Goal: Task Accomplishment & Management: Use online tool/utility

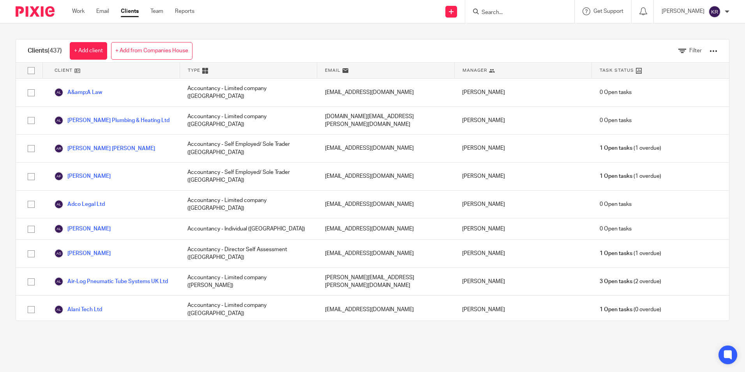
click at [720, 11] on img at bounding box center [714, 11] width 12 height 12
click at [708, 43] on span "Email integration" at bounding box center [705, 42] width 41 height 5
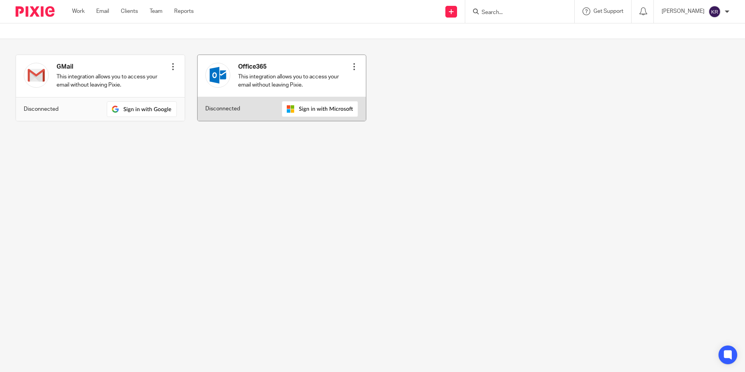
click at [314, 110] on img at bounding box center [320, 109] width 76 height 16
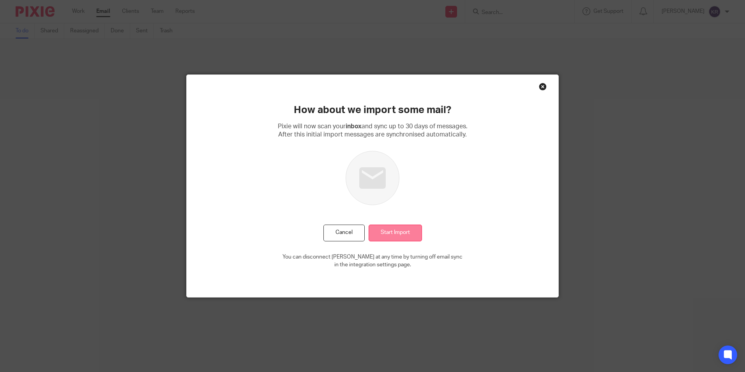
click at [384, 231] on input "Start Import" at bounding box center [395, 232] width 53 height 17
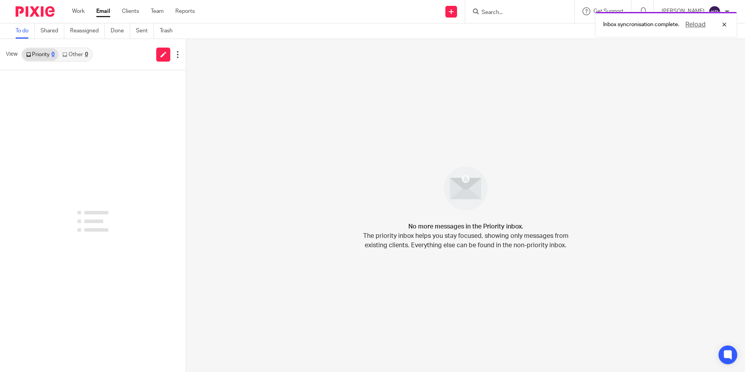
click at [83, 54] on link "Other 0" at bounding box center [74, 54] width 33 height 12
click at [79, 13] on link "Work" at bounding box center [78, 11] width 12 height 8
